Goal: Task Accomplishment & Management: Use online tool/utility

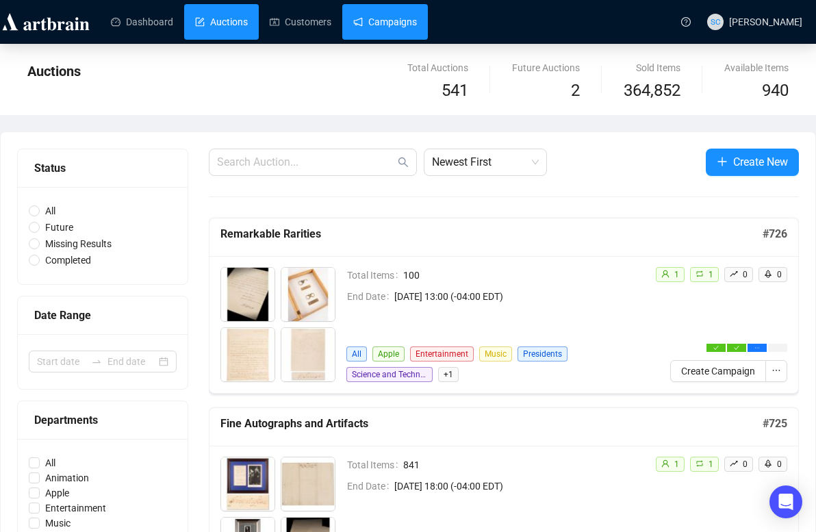
click at [417, 29] on link "Campaigns" at bounding box center [385, 22] width 64 height 36
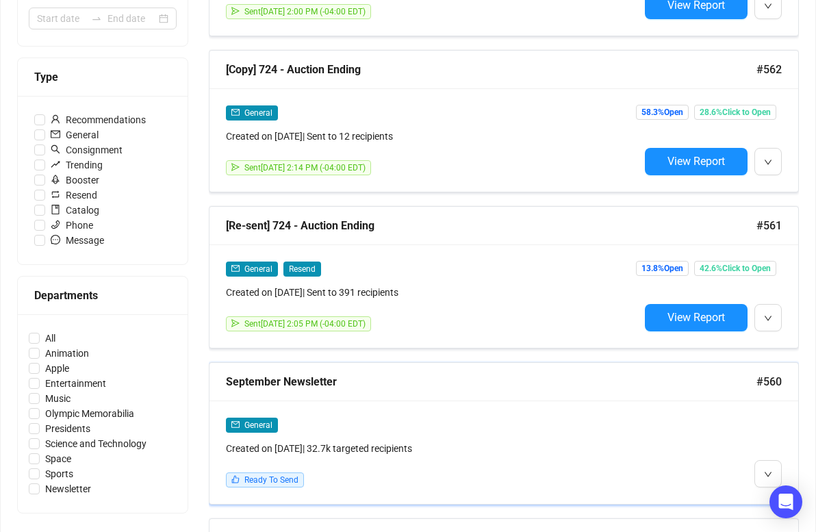
scroll to position [382, 0]
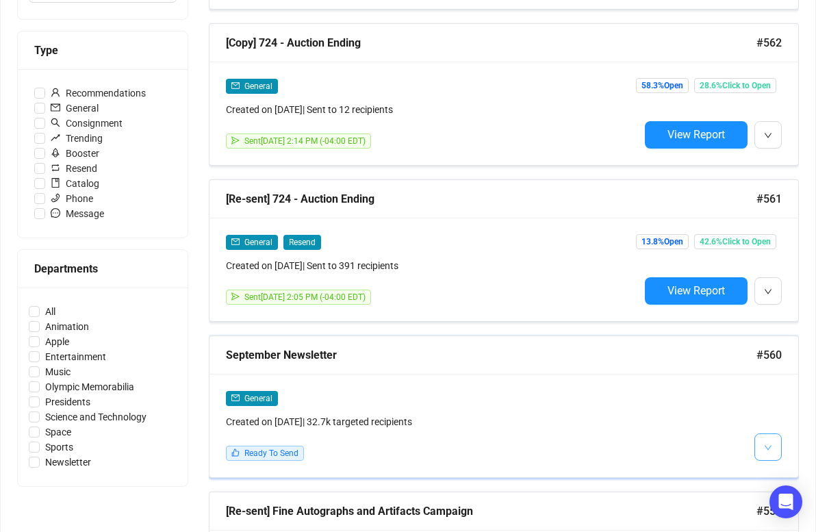
click at [763, 447] on button "button" at bounding box center [767, 446] width 27 height 27
click at [752, 378] on span "Edit" at bounding box center [751, 371] width 40 height 15
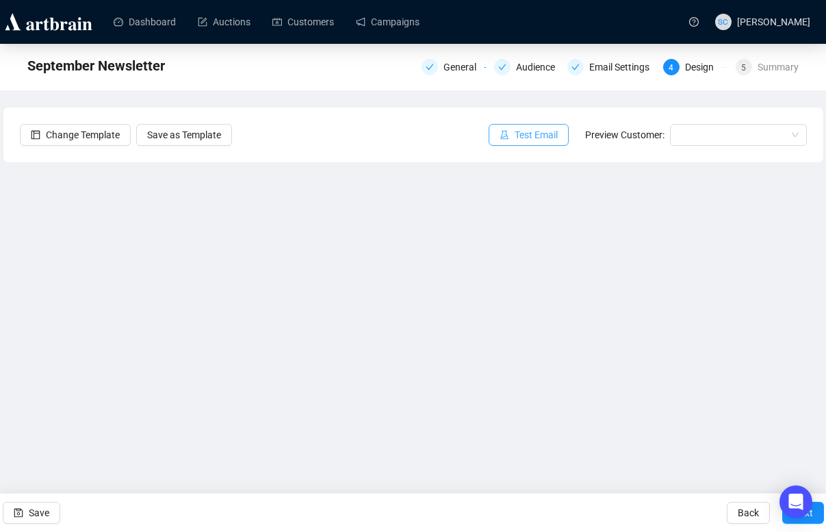
click at [547, 137] on span "Test Email" at bounding box center [536, 134] width 43 height 15
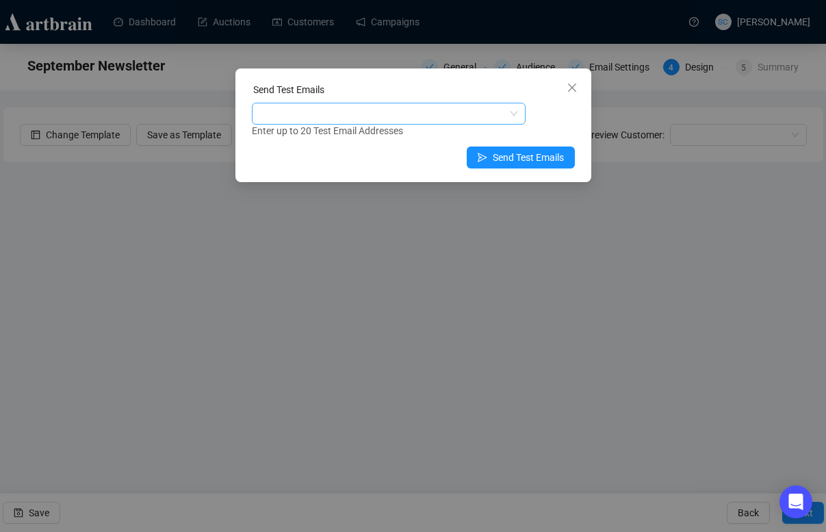
click at [492, 116] on div at bounding box center [382, 113] width 254 height 19
type input "s"
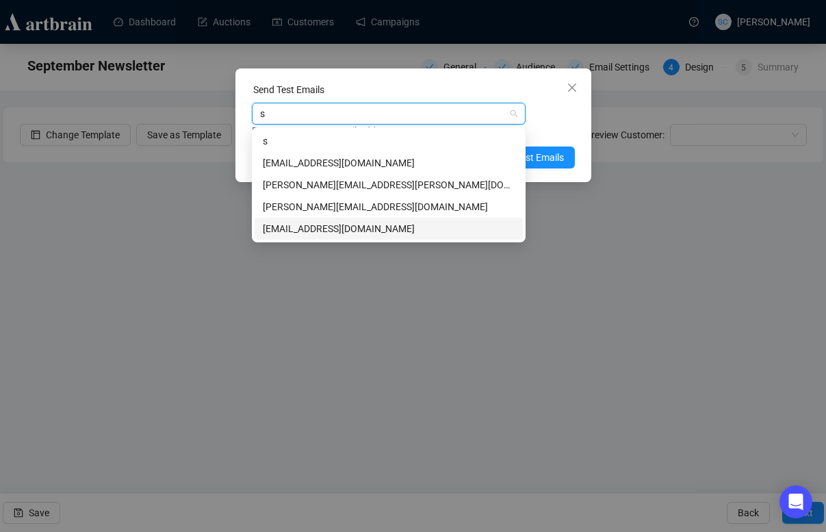
click at [367, 227] on div "[EMAIL_ADDRESS][DOMAIN_NAME]" at bounding box center [389, 228] width 252 height 15
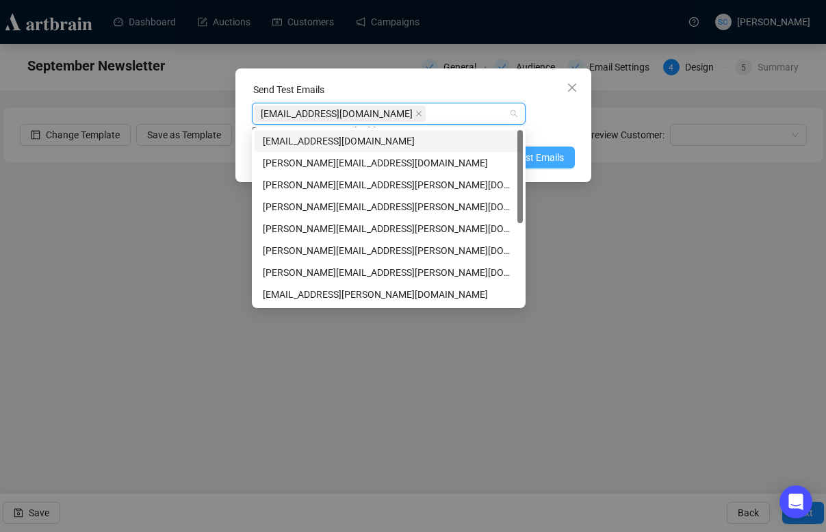
click at [554, 153] on span "Send Test Emails" at bounding box center [528, 157] width 71 height 15
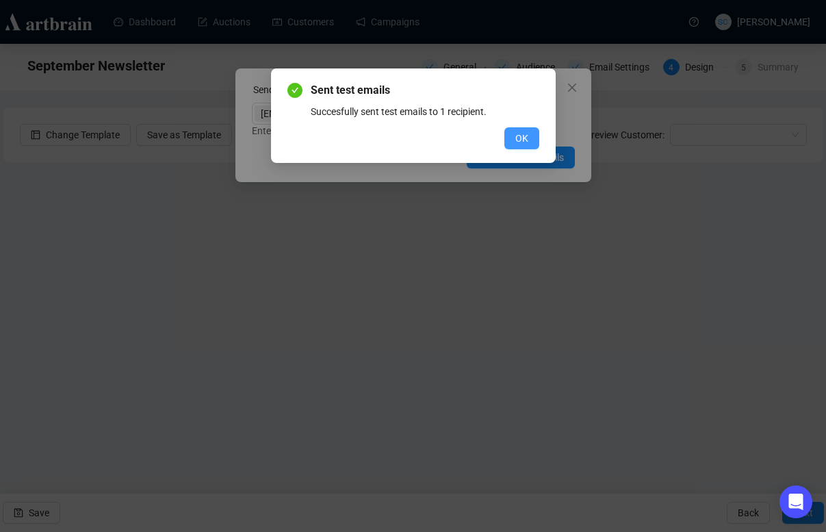
click at [527, 138] on span "OK" at bounding box center [521, 138] width 13 height 15
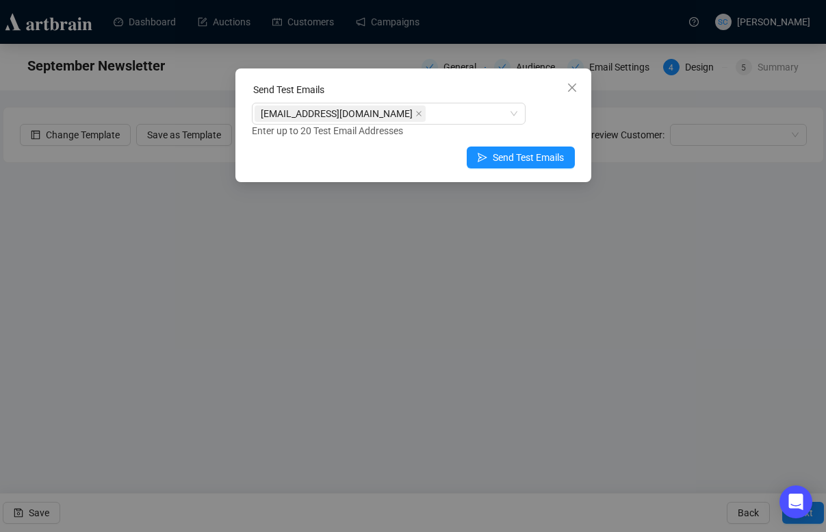
click at [572, 91] on icon "close" at bounding box center [572, 87] width 11 height 11
